Goal: Task Accomplishment & Management: Use online tool/utility

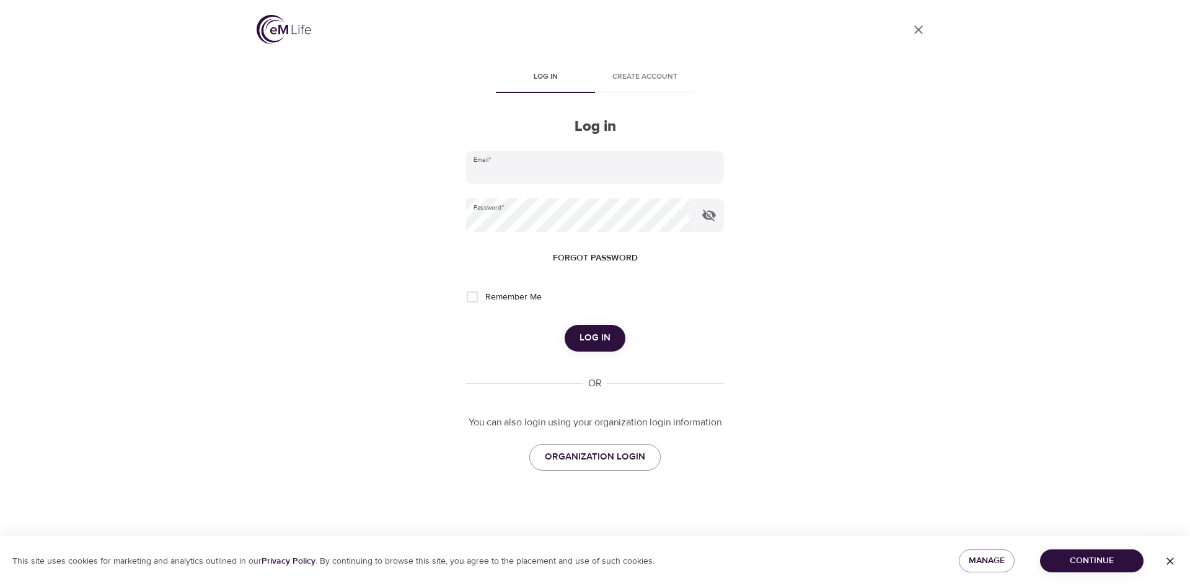
type input "[EMAIL_ADDRESS][DOMAIN_NAME]"
click at [609, 341] on span "Log in" at bounding box center [595, 338] width 31 height 16
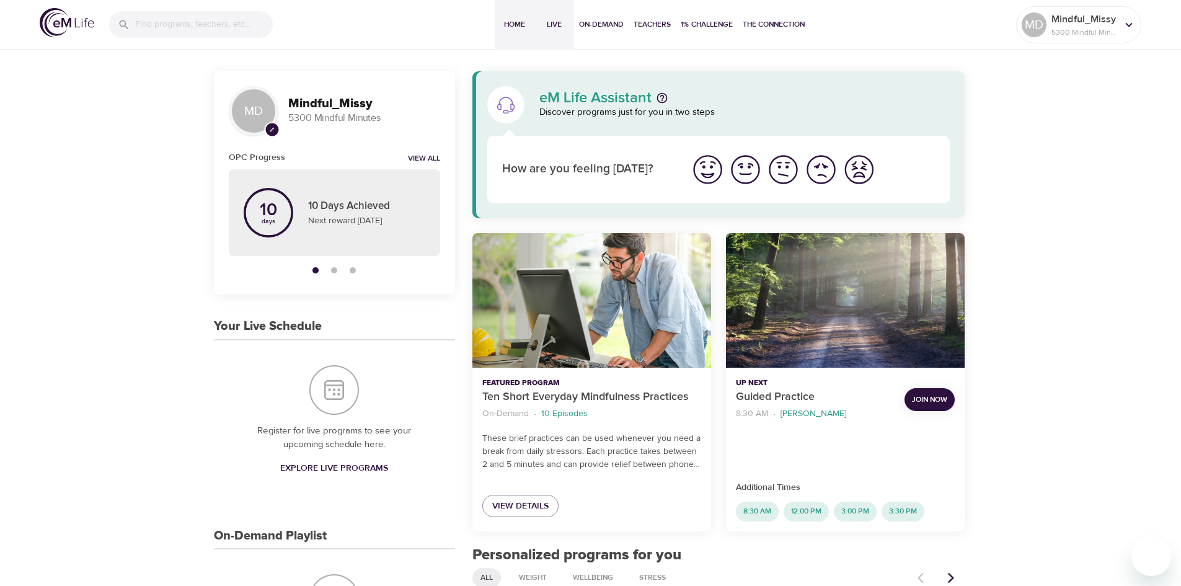
click at [551, 17] on button "Live" at bounding box center [554, 25] width 40 height 50
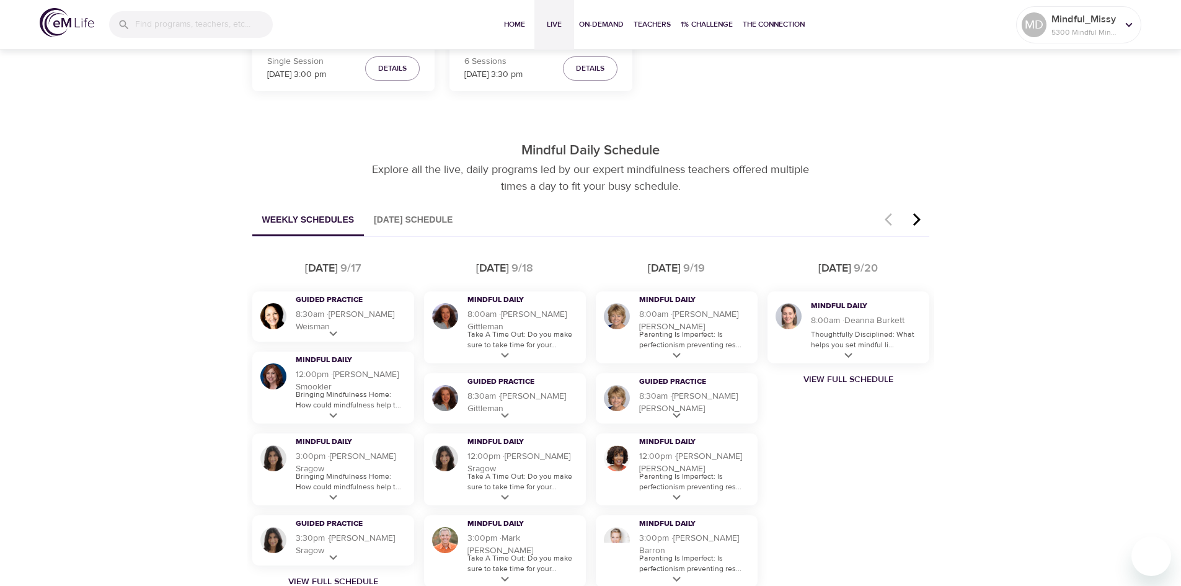
scroll to position [682, 0]
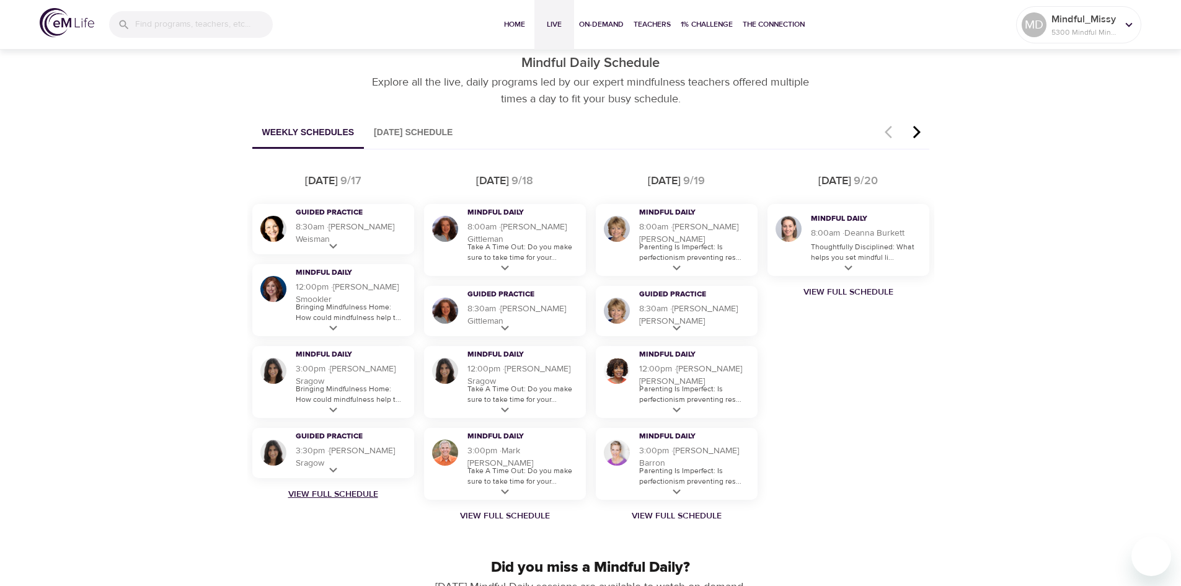
click at [331, 494] on link "View Full Schedule" at bounding box center [333, 494] width 172 height 12
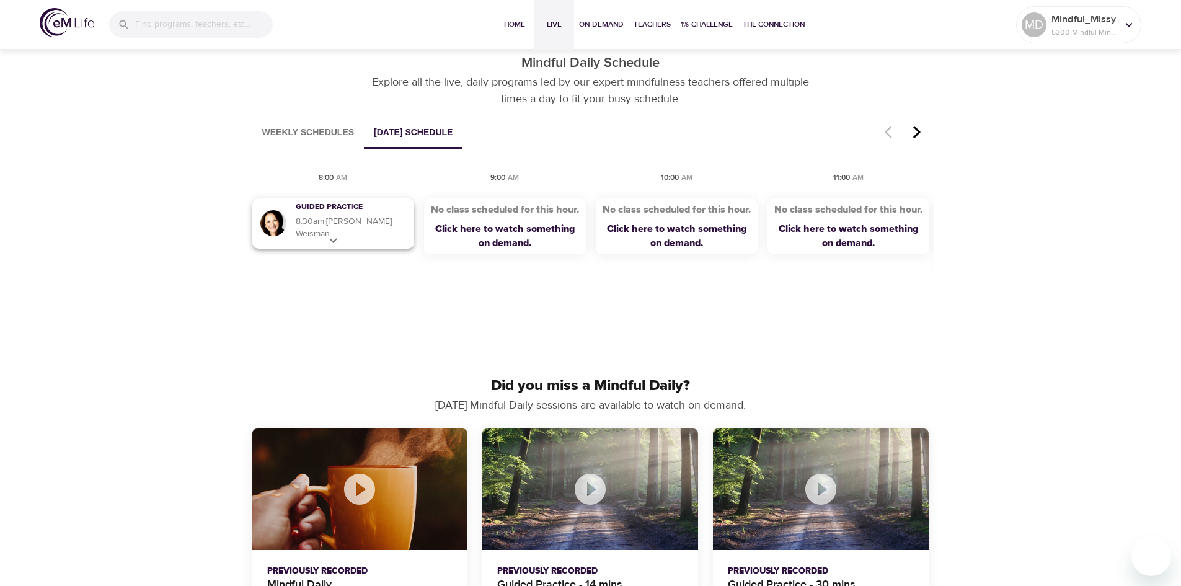
click at [335, 237] on icon at bounding box center [332, 240] width 15 height 15
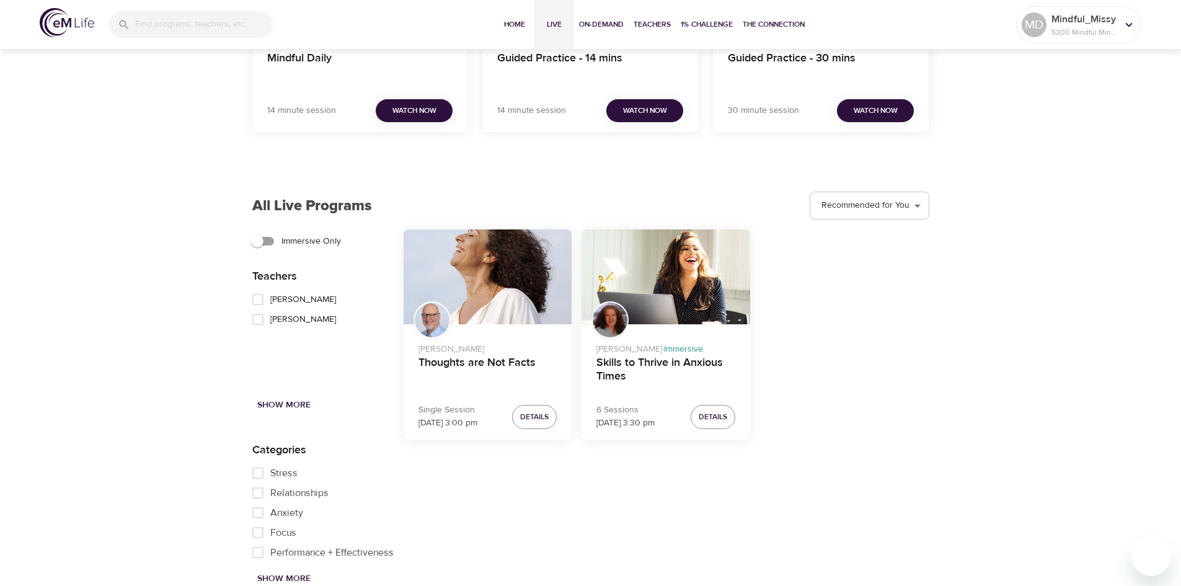
scroll to position [1450, 0]
